Goal: Check status: Check status

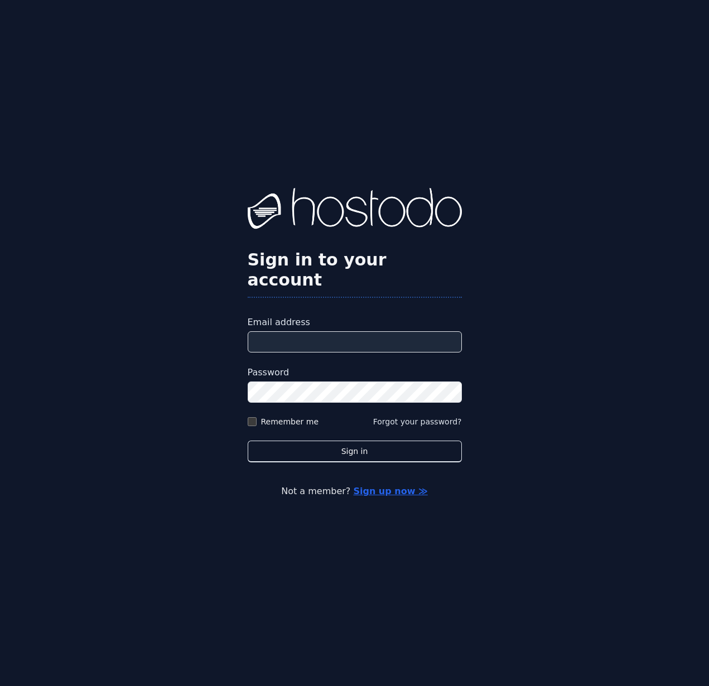
click at [360, 331] on input "Email address" at bounding box center [355, 341] width 214 height 21
type input "**********"
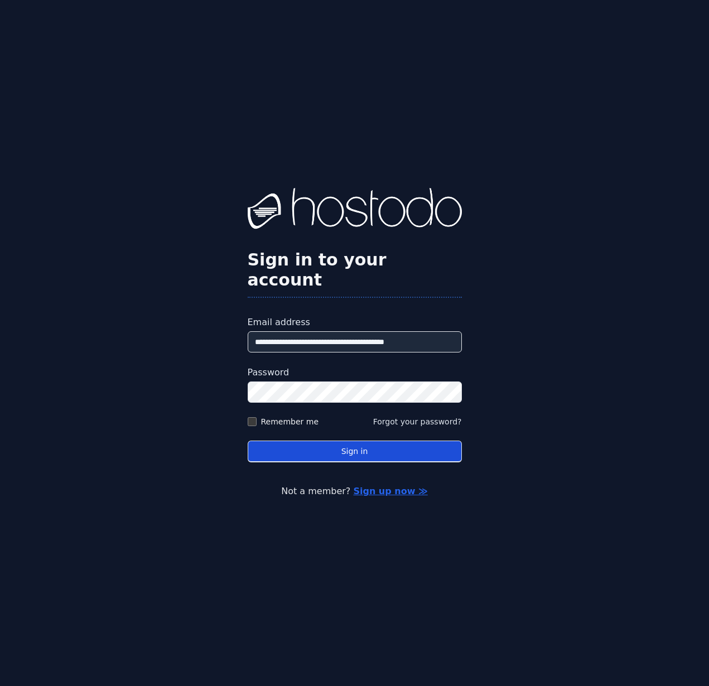
click at [357, 440] on button "Sign in" at bounding box center [355, 451] width 214 height 22
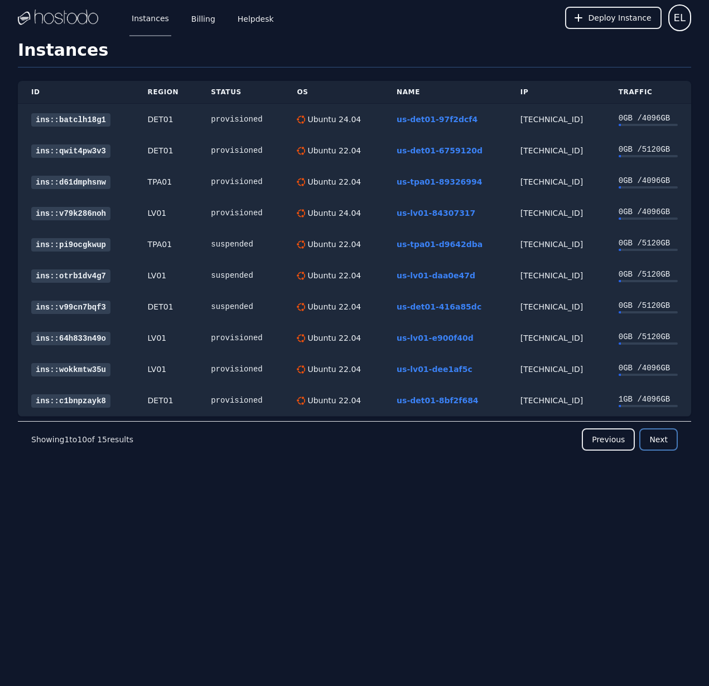
click at [658, 439] on button "Next" at bounding box center [658, 439] width 38 height 22
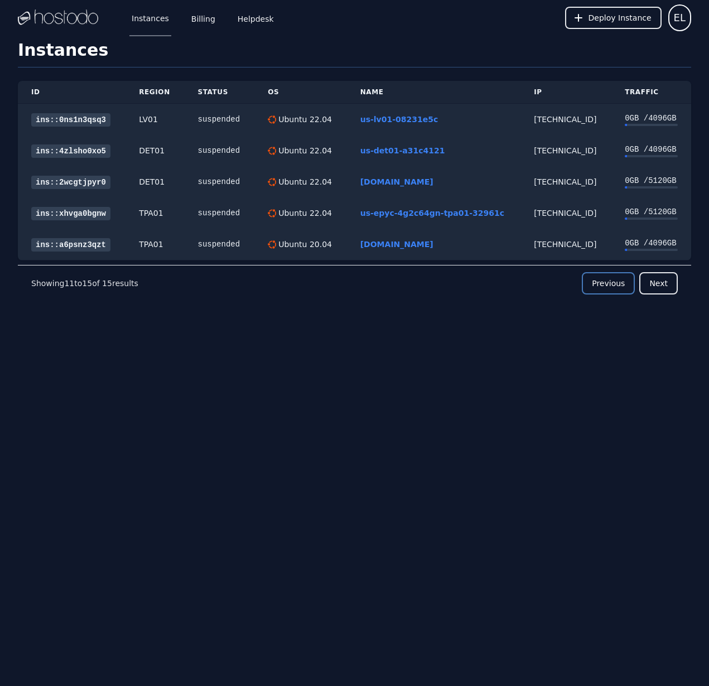
click at [619, 285] on button "Previous" at bounding box center [608, 283] width 53 height 22
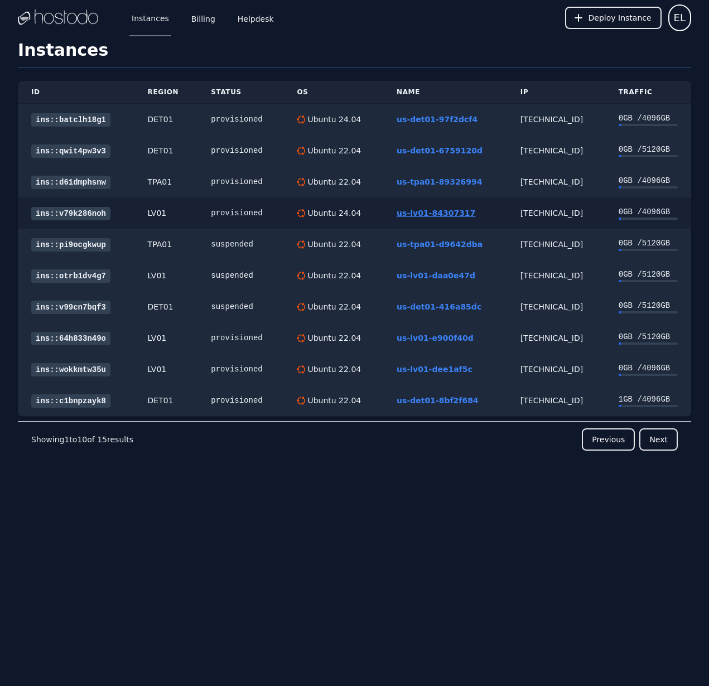
click at [437, 209] on link "us-lv01-84307317" at bounding box center [435, 213] width 79 height 9
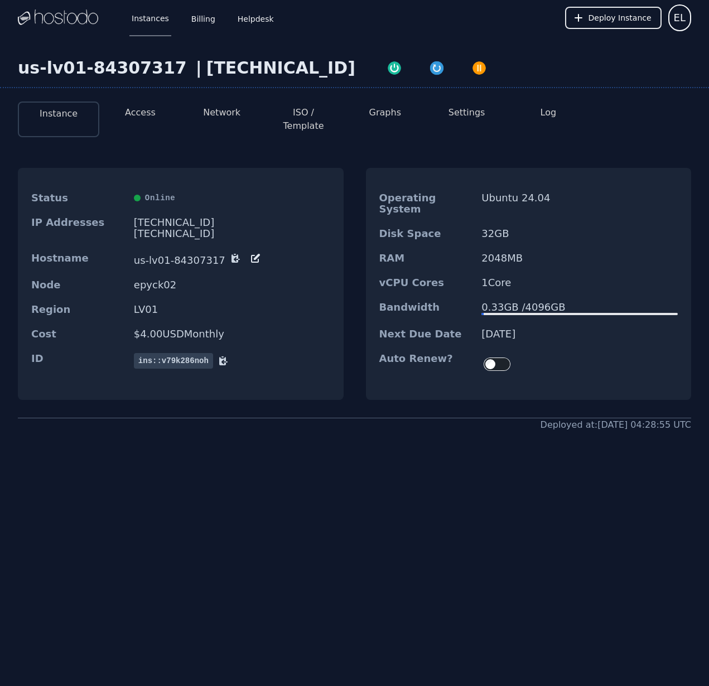
click at [219, 109] on button "Network" at bounding box center [221, 112] width 37 height 13
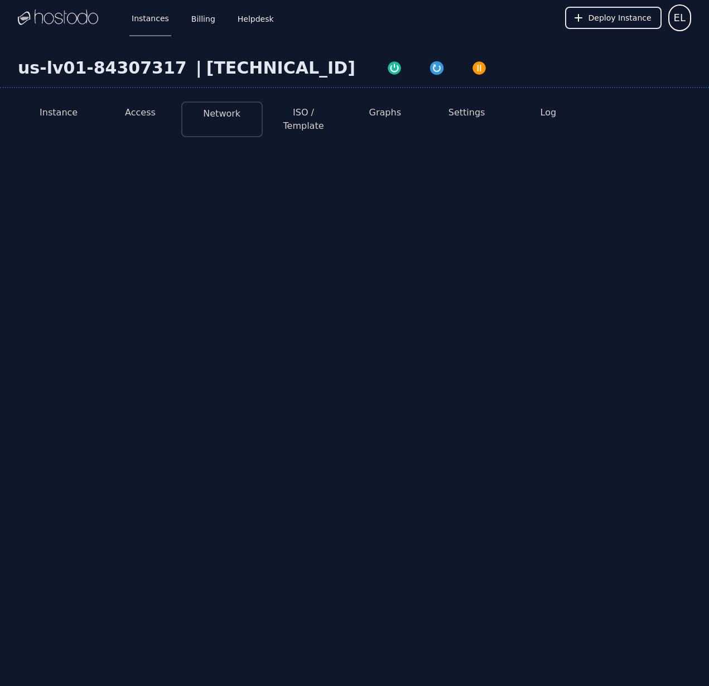
click at [221, 110] on button "Network" at bounding box center [221, 113] width 37 height 13
